Goal: Information Seeking & Learning: Check status

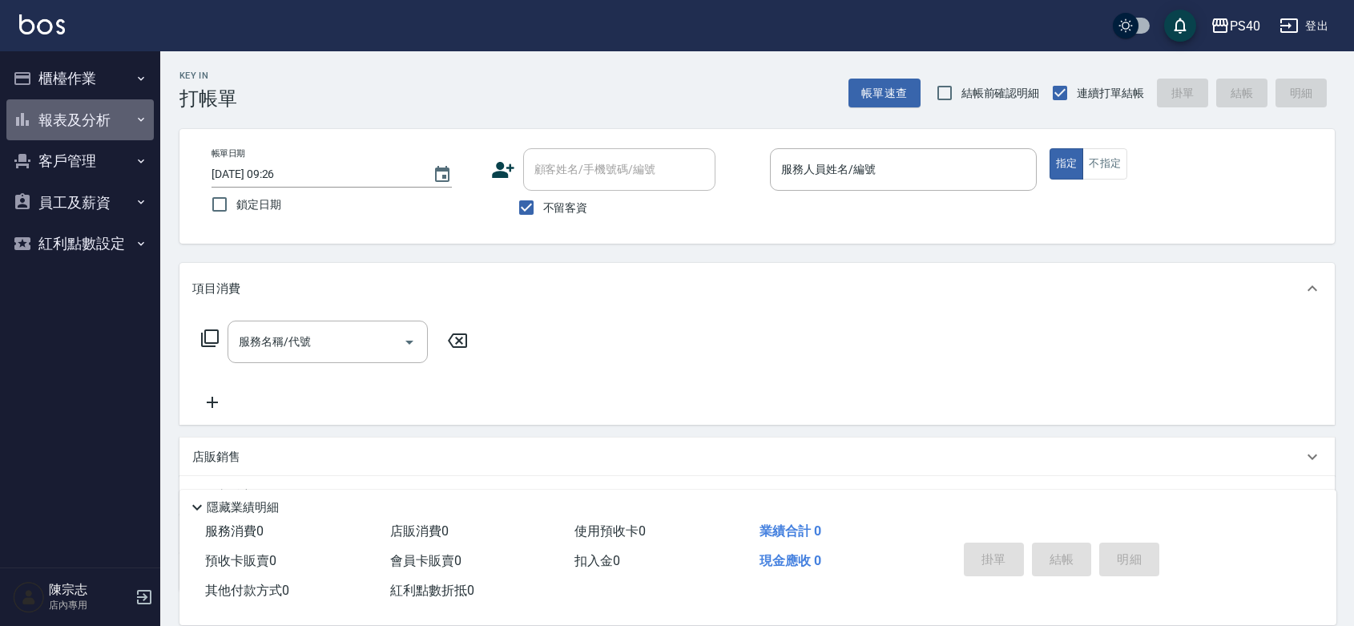
click at [82, 116] on button "報表及分析" at bounding box center [79, 120] width 147 height 42
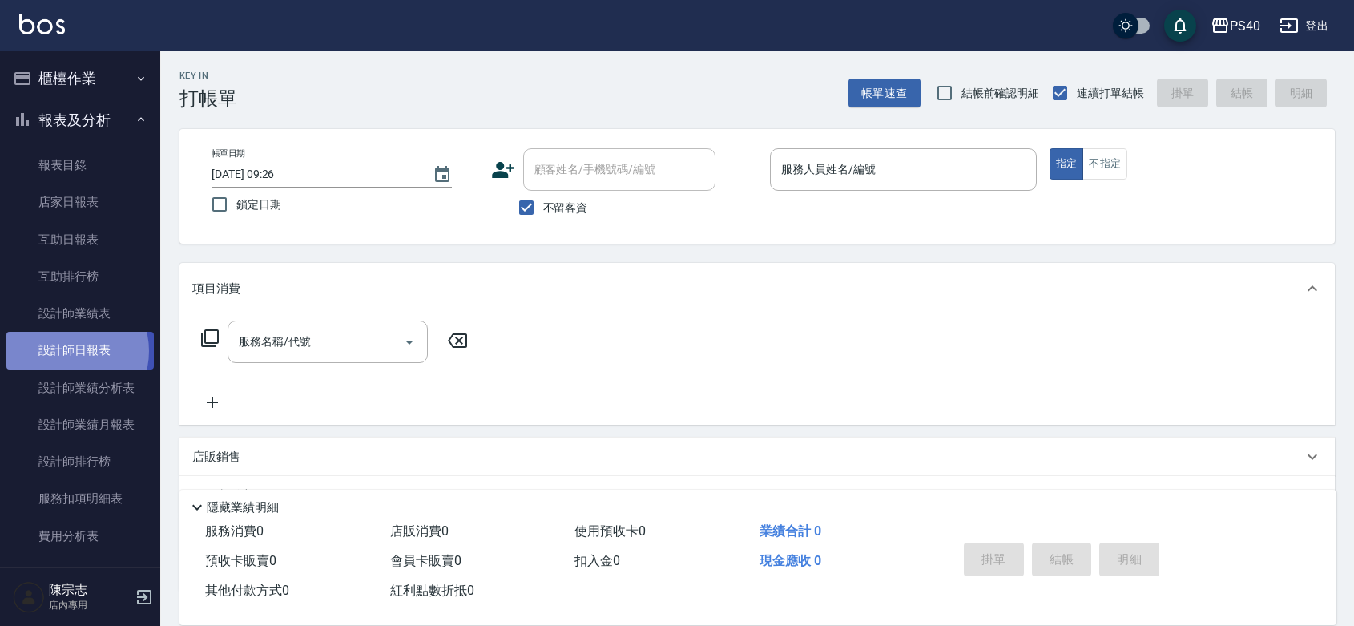
click at [66, 351] on link "設計師日報表" at bounding box center [79, 350] width 147 height 37
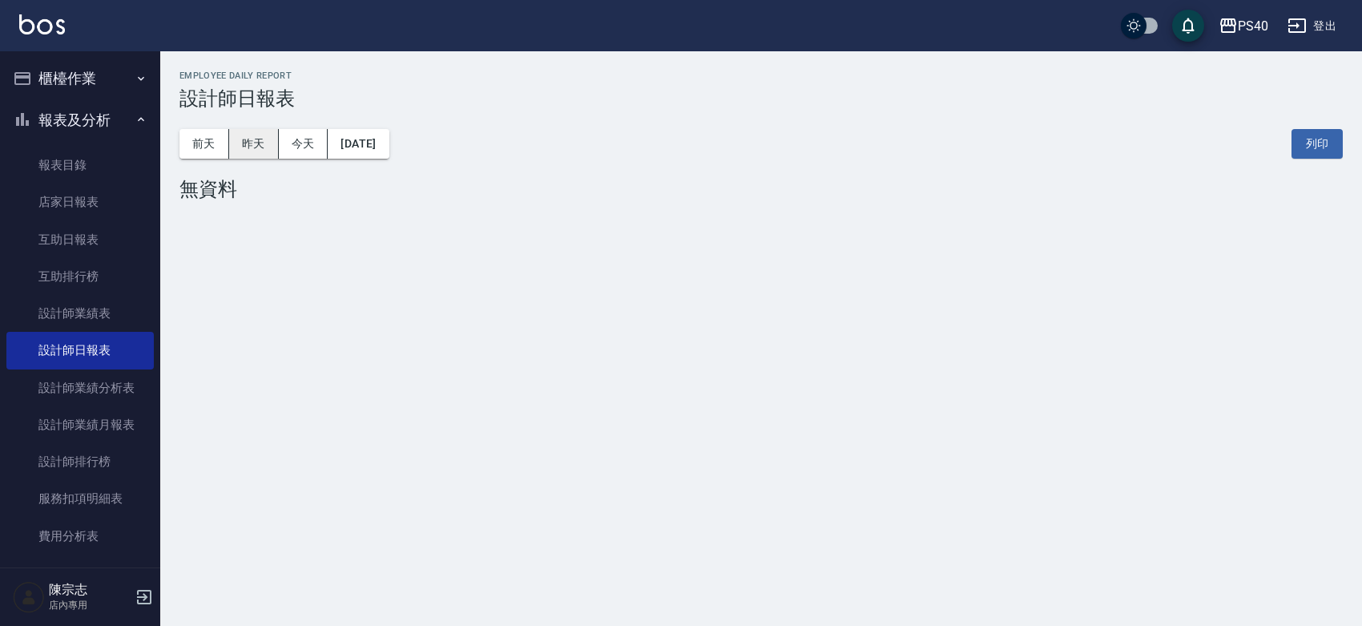
click at [258, 146] on button "昨天" at bounding box center [254, 144] width 50 height 30
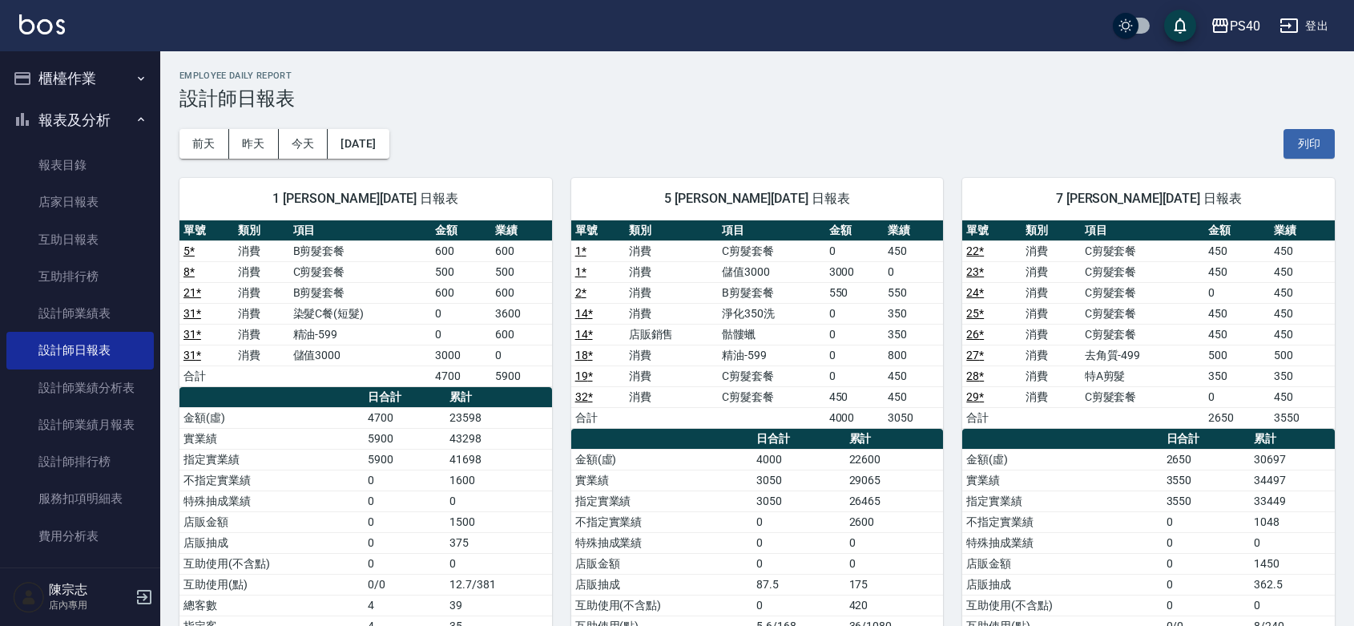
click at [781, 114] on div "[DATE] [DATE] [DATE] [DATE] 列印" at bounding box center [756, 144] width 1155 height 68
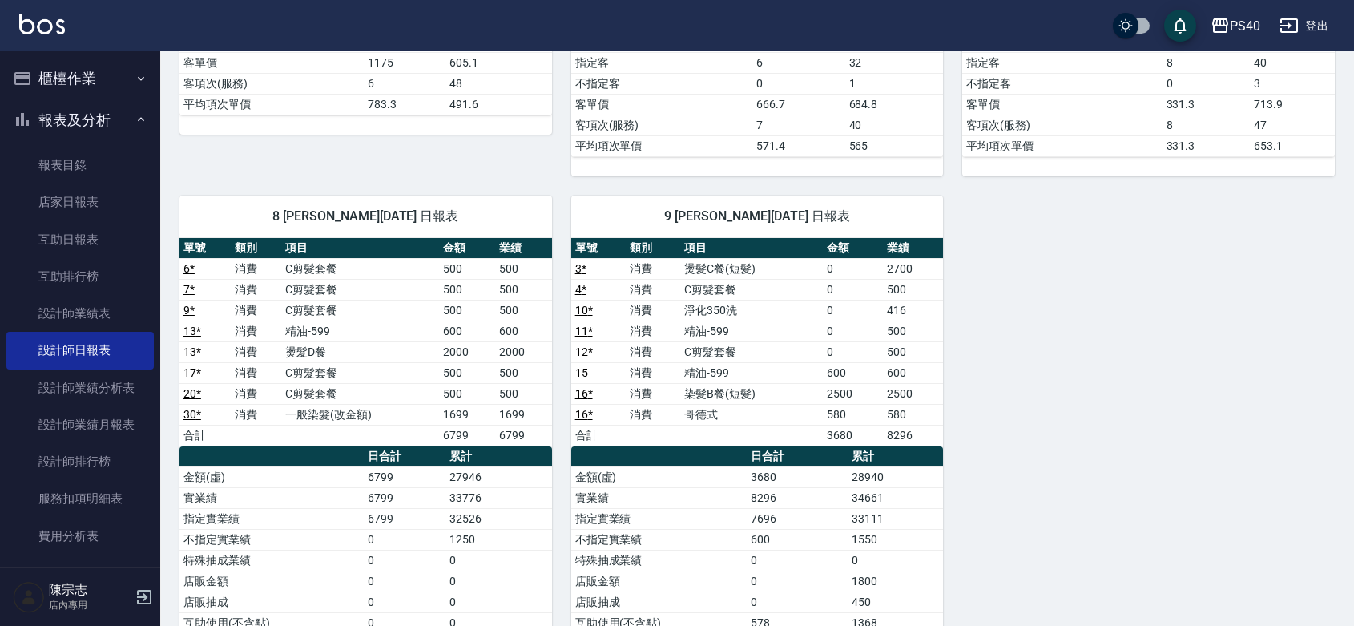
scroll to position [573, 0]
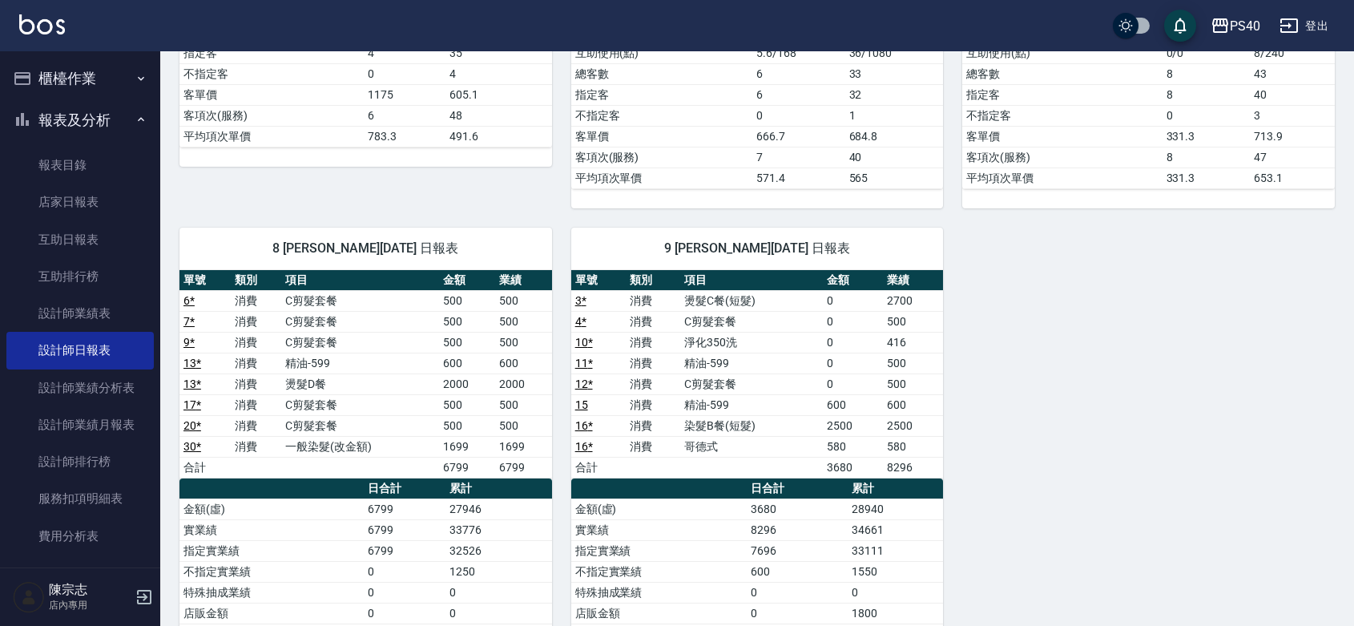
click at [1034, 270] on div "1 [PERSON_NAME][DATE] 日報表 單號 類別 項目 金額 業績 5 * 消費 B剪髮套餐 600 600 8 * 消費 C剪髮套餐 500 …" at bounding box center [747, 208] width 1175 height 1245
click at [1238, 446] on div "1 [PERSON_NAME][DATE] 日報表 單號 類別 項目 金額 業績 5 * 消費 B剪髮套餐 600 600 8 * 消費 C剪髮套餐 500 …" at bounding box center [747, 208] width 1175 height 1245
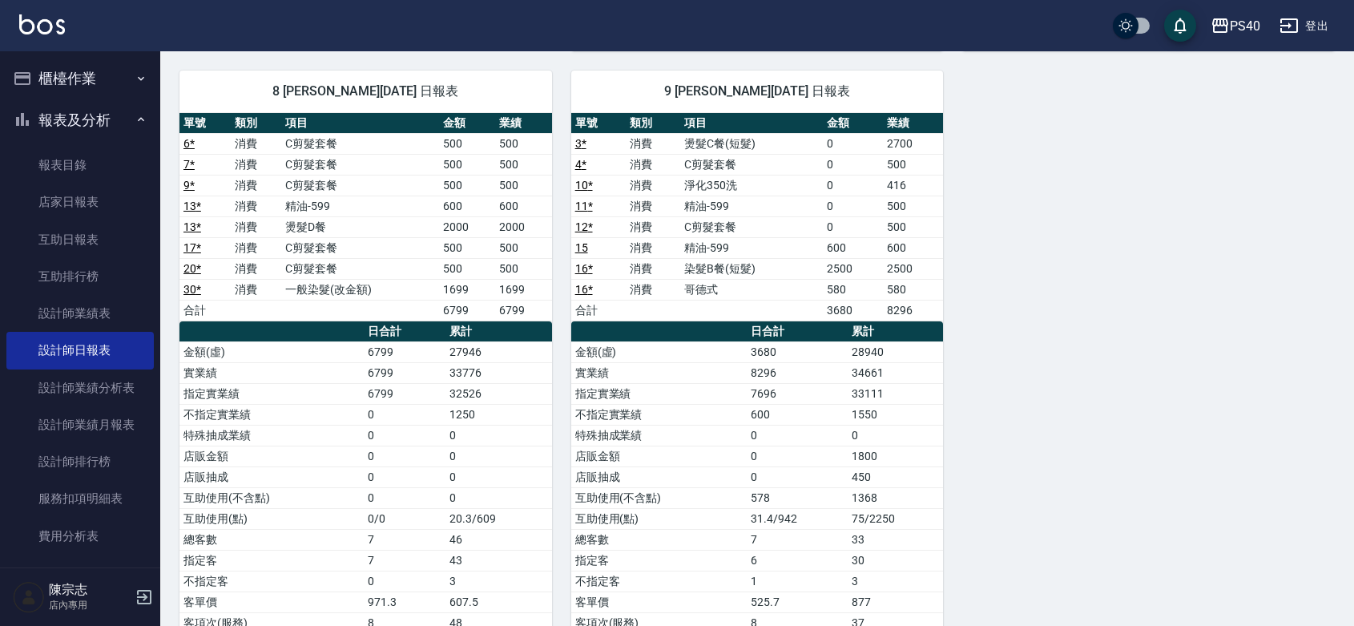
scroll to position [806, 0]
